Goal: Information Seeking & Learning: Learn about a topic

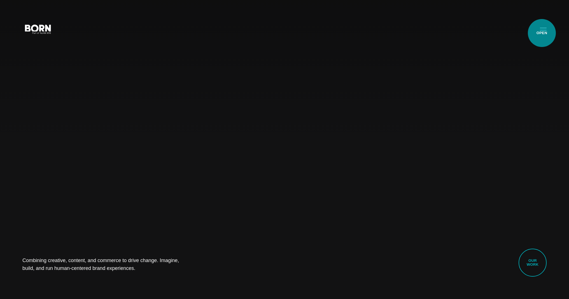
click at [541, 33] on button "Primary Menu" at bounding box center [542, 29] width 13 height 12
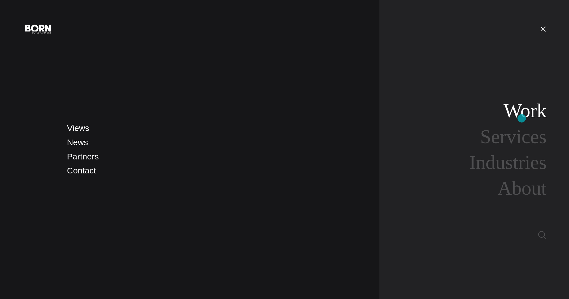
click at [521, 118] on link "Work" at bounding box center [524, 111] width 43 height 22
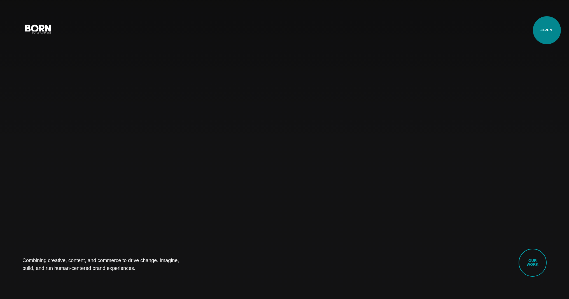
click at [546, 30] on button "Primary Menu" at bounding box center [542, 29] width 13 height 12
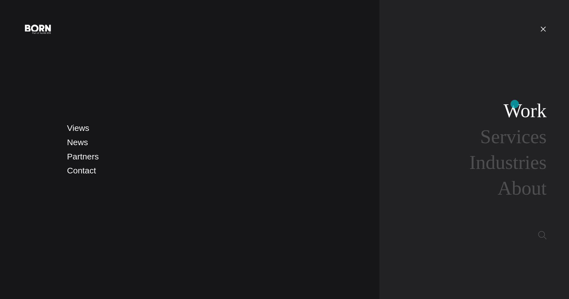
click at [514, 107] on link "Work" at bounding box center [524, 111] width 43 height 22
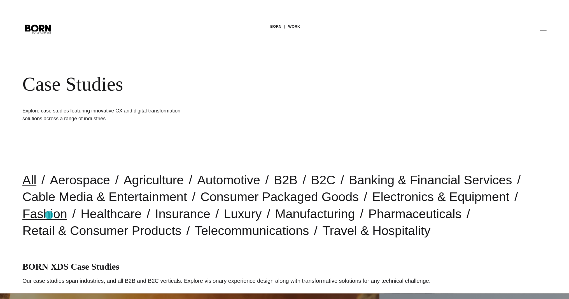
click at [49, 215] on link "Fashion" at bounding box center [44, 214] width 45 height 14
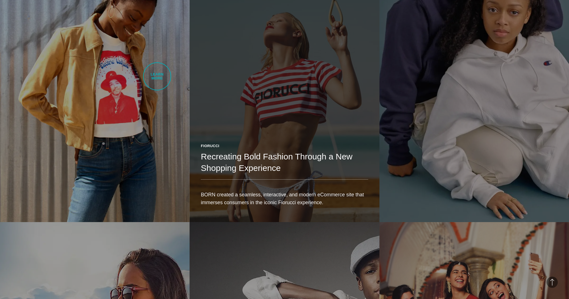
scroll to position [686, 0]
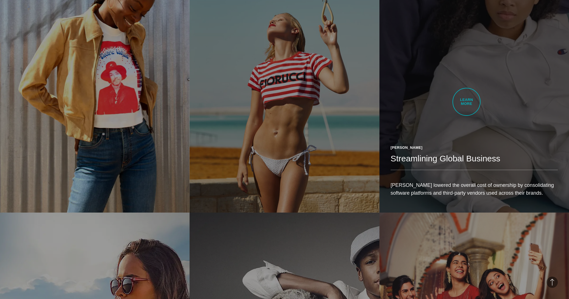
click at [446, 103] on link "Hanes Streamlining Global Business HanesBrands lowered the overall cost of owne…" at bounding box center [473, 63] width 189 height 299
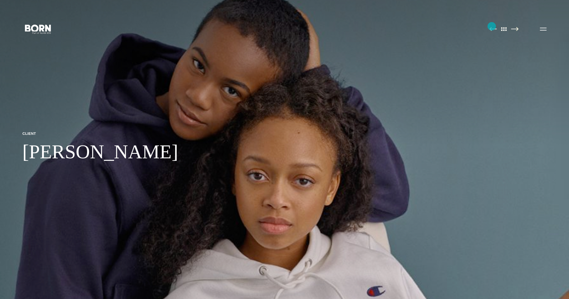
click at [491, 27] on link at bounding box center [493, 30] width 8 height 6
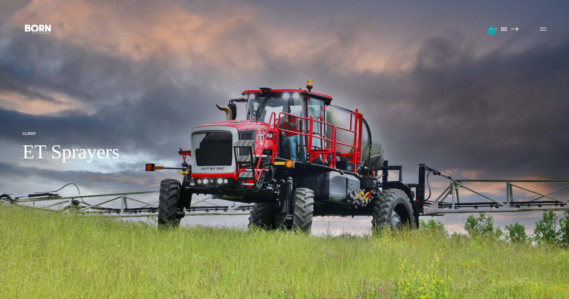
click at [492, 31] on link at bounding box center [493, 30] width 8 height 6
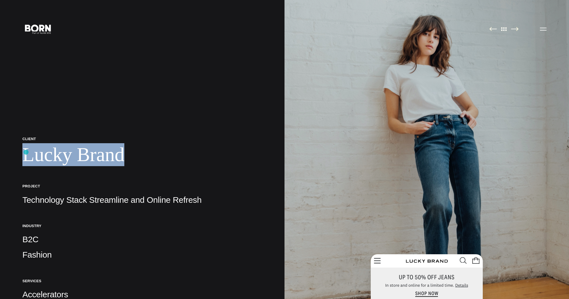
drag, startPoint x: 128, startPoint y: 155, endPoint x: 26, endPoint y: 152, distance: 101.9
click at [26, 152] on h1 "Lucky Brand" at bounding box center [141, 154] width 239 height 23
copy h1 "Lucky Brand"
click at [491, 32] on link at bounding box center [493, 30] width 8 height 6
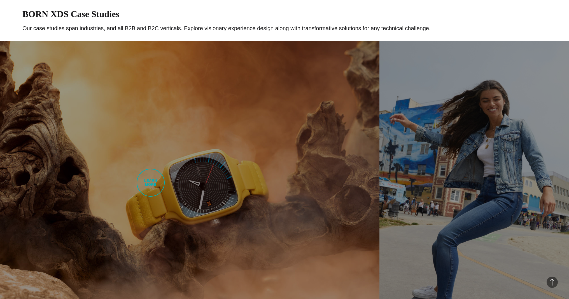
scroll to position [254, 0]
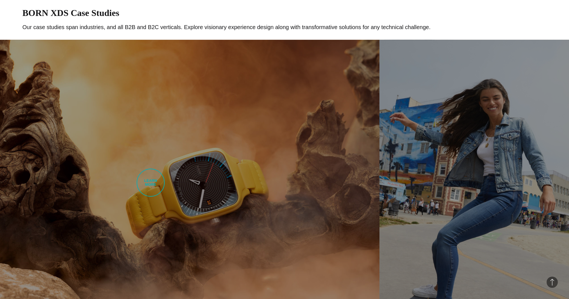
click at [151, 183] on link "Rado Upgraded Experience Through UI/UX and Content Strategy BORN developed Rado…" at bounding box center [189, 189] width 379 height 299
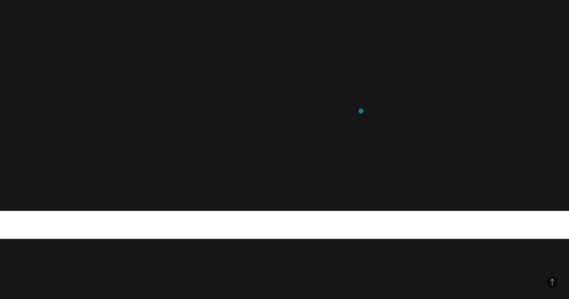
scroll to position [7629, 0]
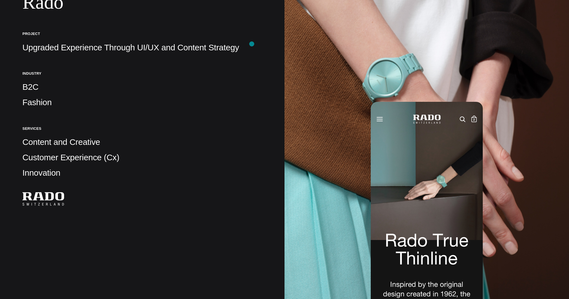
scroll to position [0, 0]
